Goal: Task Accomplishment & Management: Manage account settings

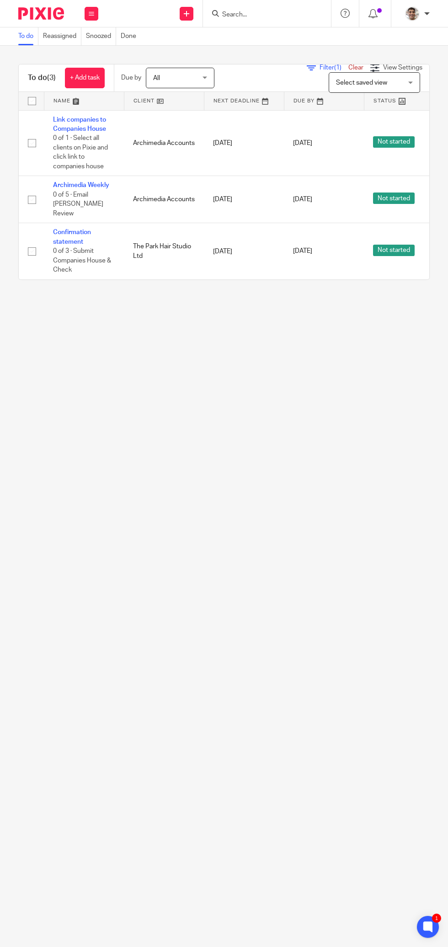
click at [100, 36] on link "Snoozed" at bounding box center [101, 36] width 30 height 18
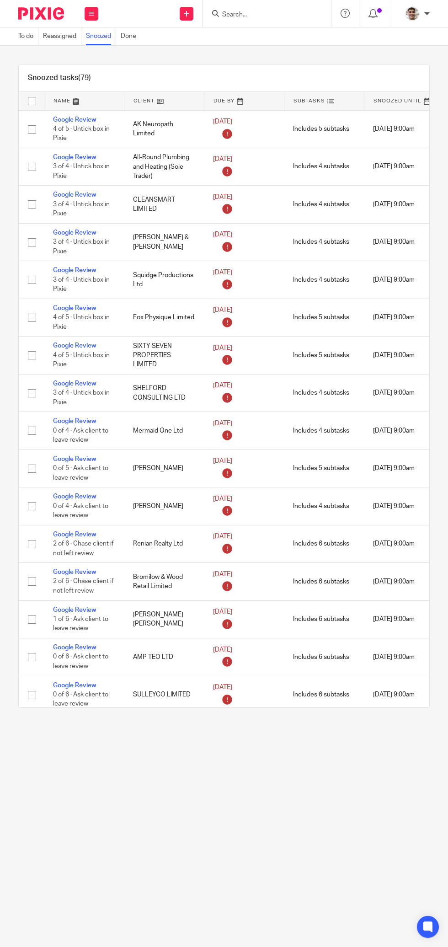
click at [388, 97] on link at bounding box center [404, 101] width 80 height 18
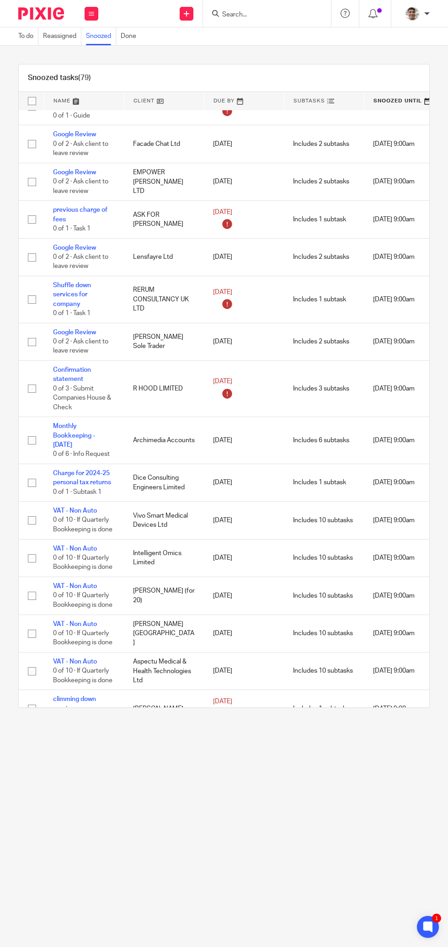
scroll to position [2707, 0]
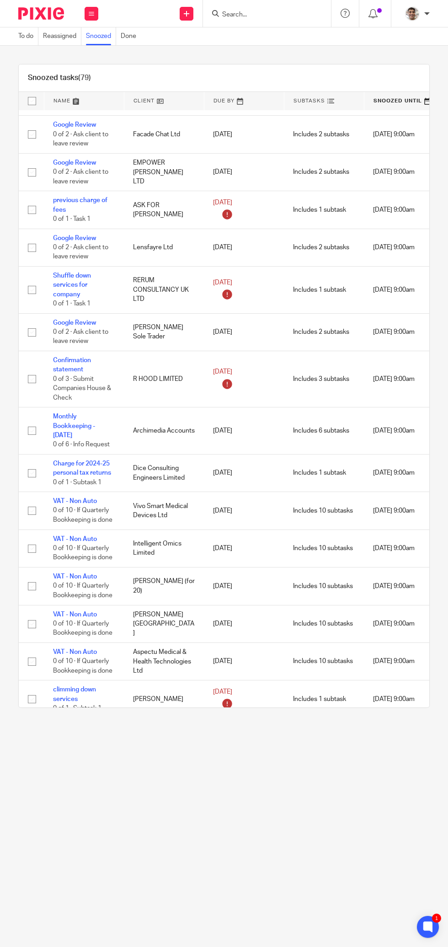
click at [68, 689] on link "climming down services" at bounding box center [74, 694] width 43 height 16
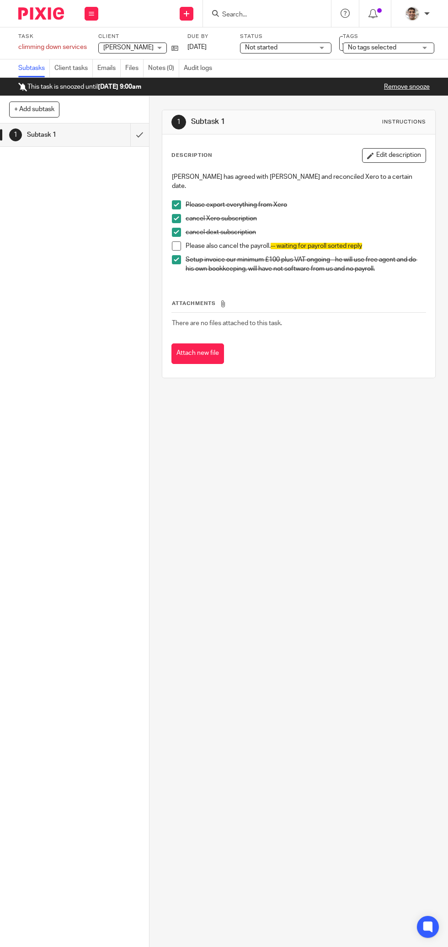
click at [403, 85] on link "Remove snooze" at bounding box center [407, 87] width 46 height 6
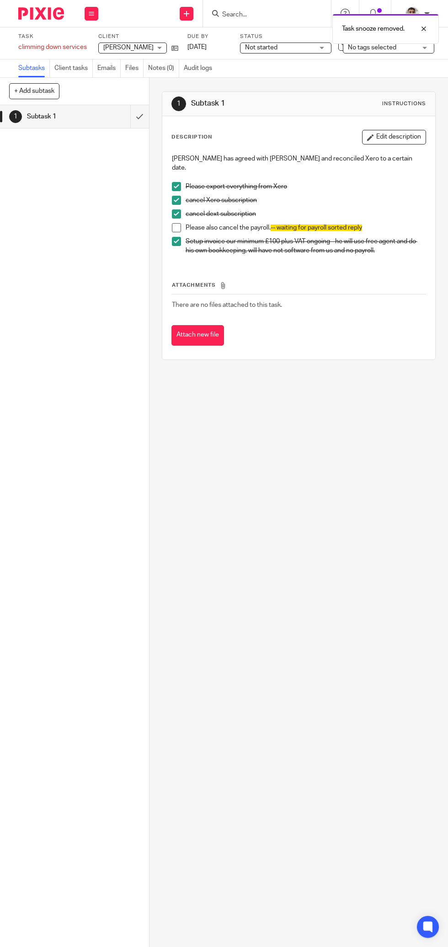
click at [53, 13] on img at bounding box center [41, 13] width 46 height 12
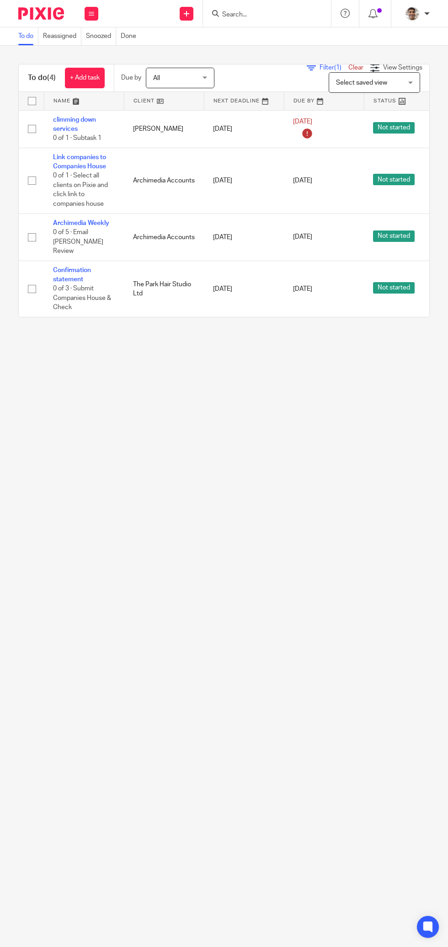
click at [109, 31] on link "Snoozed" at bounding box center [101, 36] width 30 height 18
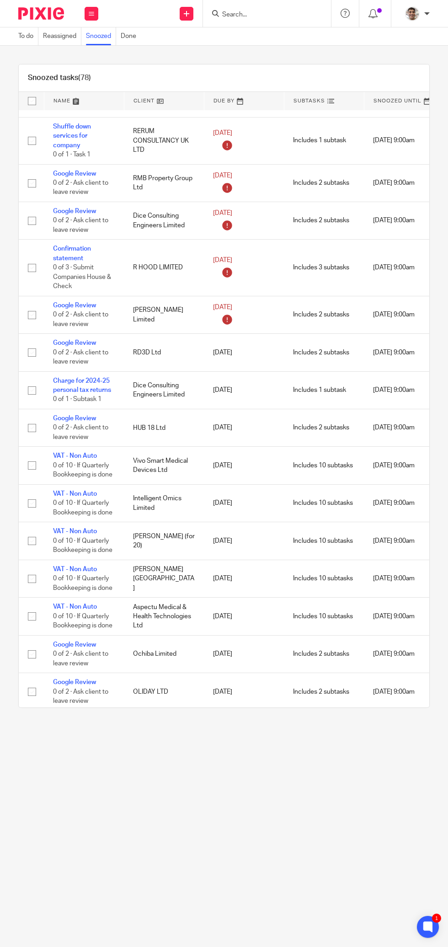
scroll to position [2300, 94]
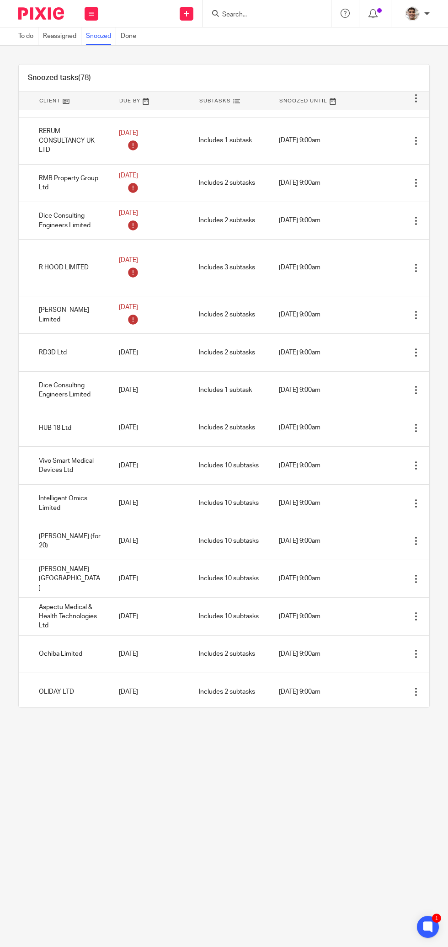
click at [273, 280] on td "[DATE] 9:00am" at bounding box center [310, 268] width 80 height 56
click at [400, 267] on icon at bounding box center [399, 267] width 9 height 9
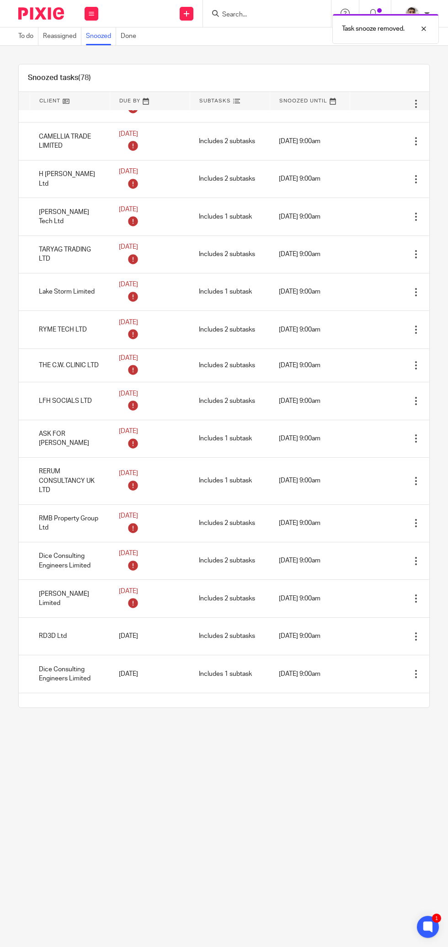
scroll to position [1960, 94]
click at [274, 224] on td "11 Aug 2025 9:00am" at bounding box center [310, 216] width 80 height 37
click at [404, 214] on icon at bounding box center [399, 217] width 9 height 9
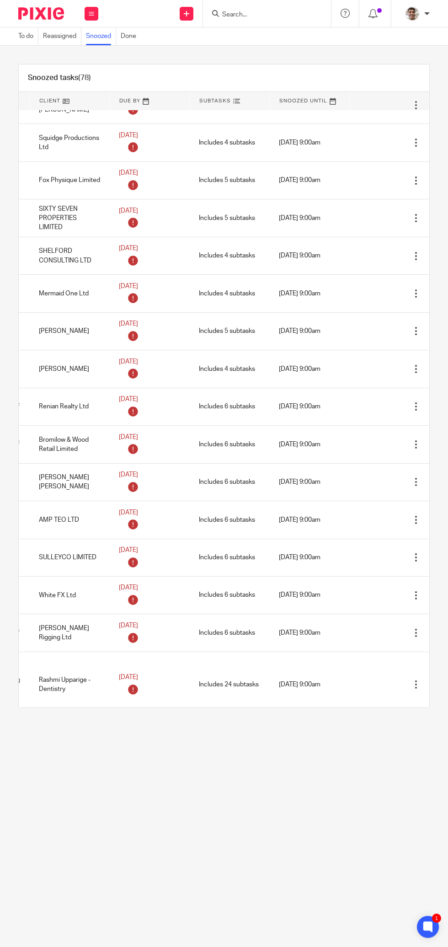
scroll to position [0, 94]
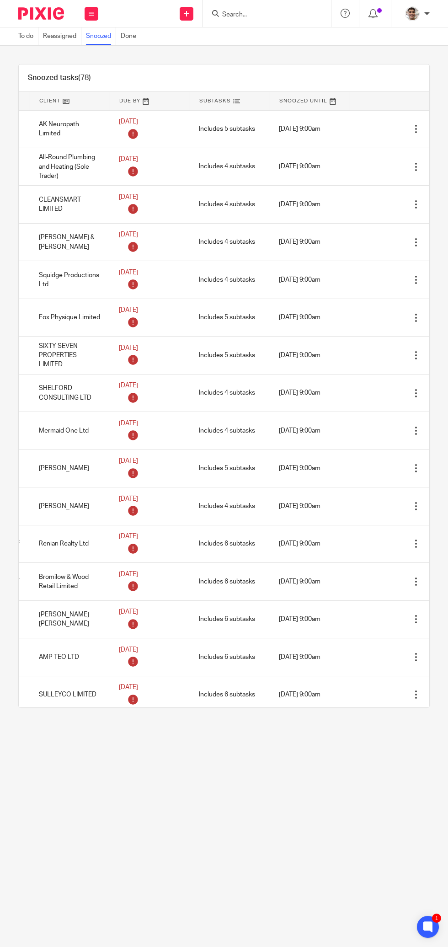
click at [50, 10] on img at bounding box center [41, 13] width 46 height 12
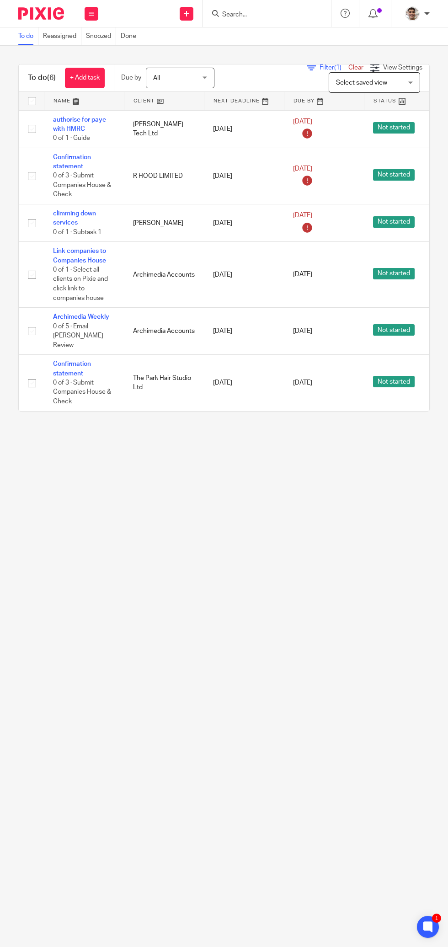
click at [68, 123] on link "authorise for paye with HMRC" at bounding box center [79, 125] width 53 height 16
click at [82, 213] on link "climming down services" at bounding box center [74, 218] width 43 height 16
